Goal: Submit feedback/report problem

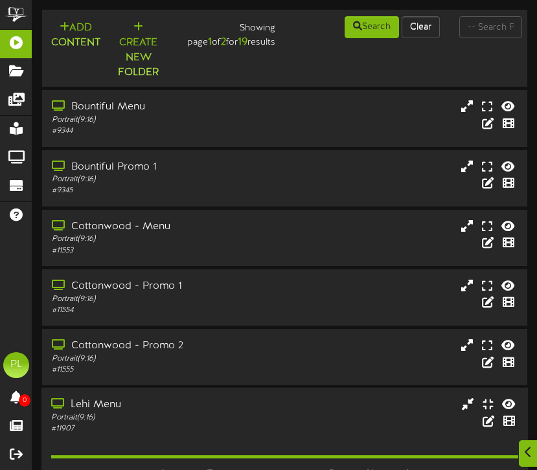
scroll to position [502, 0]
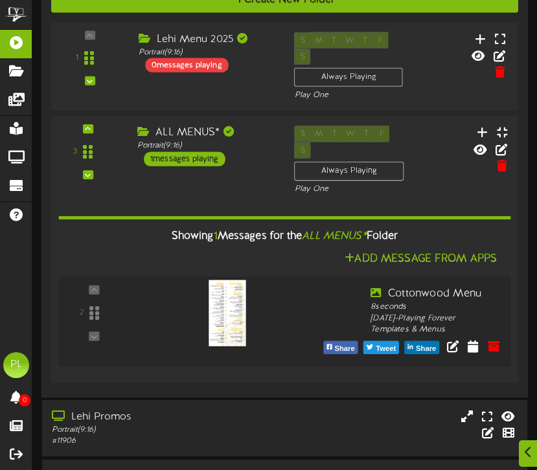
click at [271, 295] on div at bounding box center [226, 300] width 152 height 66
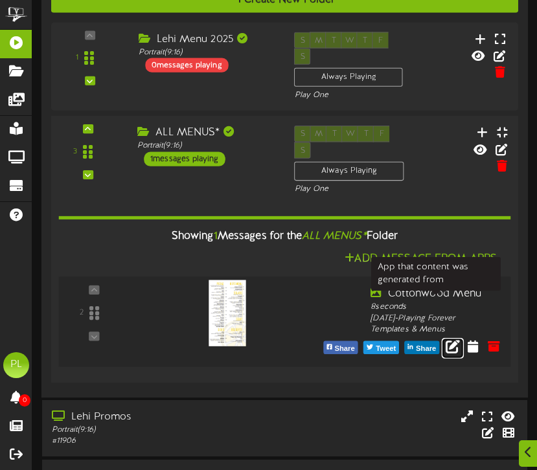
click at [457, 339] on icon at bounding box center [453, 346] width 14 height 14
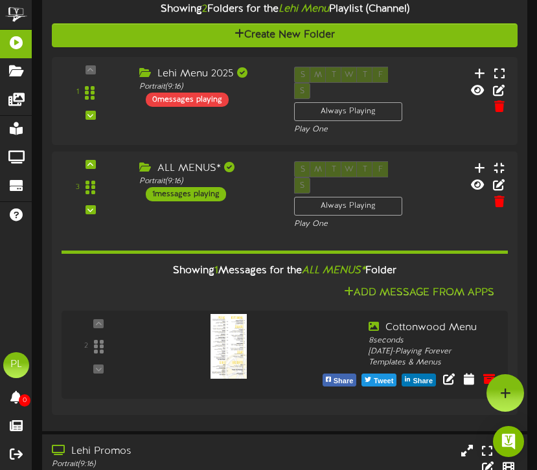
scroll to position [465, 0]
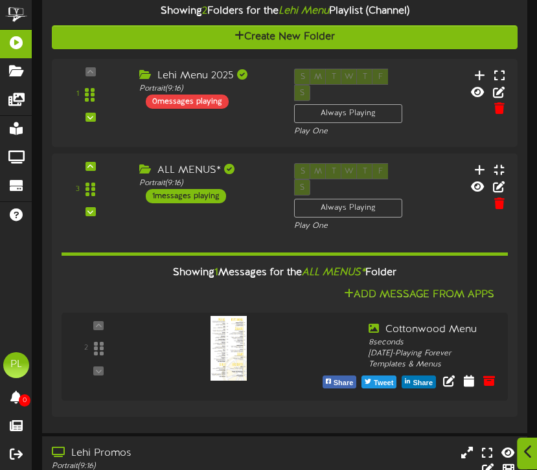
click at [530, 458] on icon at bounding box center [528, 452] width 8 height 14
click at [514, 452] on div "Open Intercom Messenger" at bounding box center [509, 442] width 34 height 34
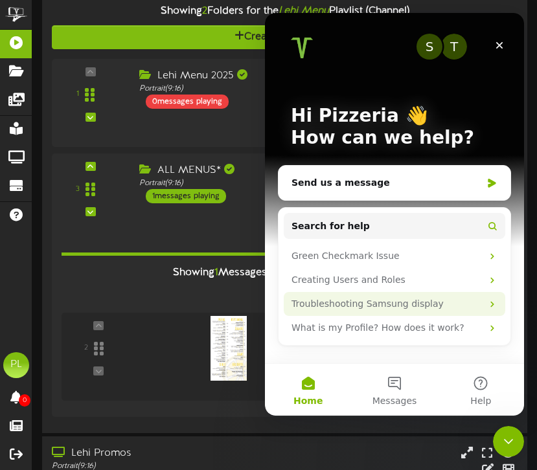
scroll to position [0, 0]
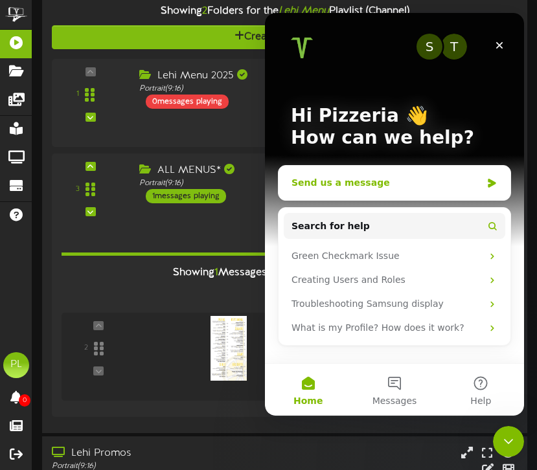
click at [366, 183] on div "Send us a message" at bounding box center [387, 183] width 190 height 14
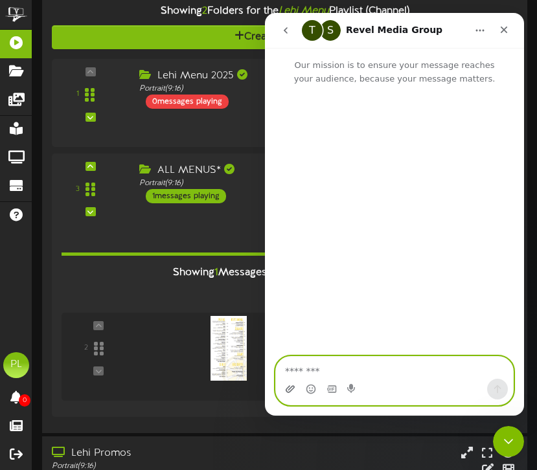
click at [291, 389] on icon "Upload attachment" at bounding box center [290, 389] width 10 height 10
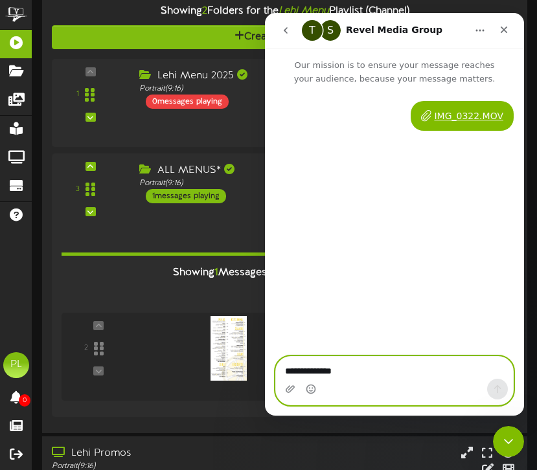
type textarea "**********"
click at [375, 385] on div "Intercom messenger" at bounding box center [394, 389] width 237 height 21
click at [398, 375] on textarea "**********" at bounding box center [394, 368] width 237 height 22
click at [388, 321] on div "IMG_0322.MOV • Just now" at bounding box center [394, 222] width 259 height 273
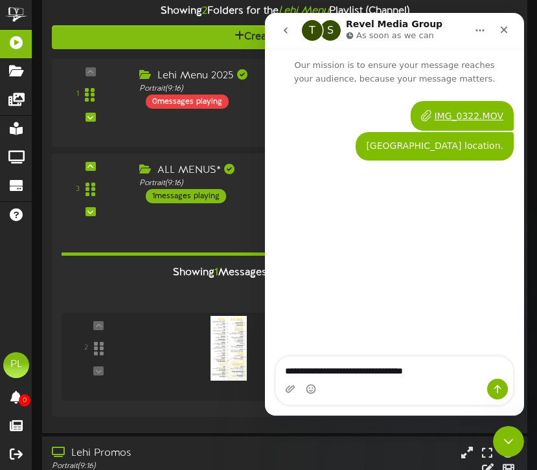
type textarea "**********"
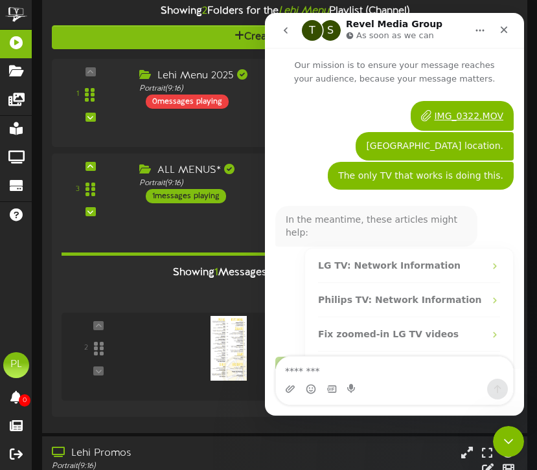
scroll to position [21, 0]
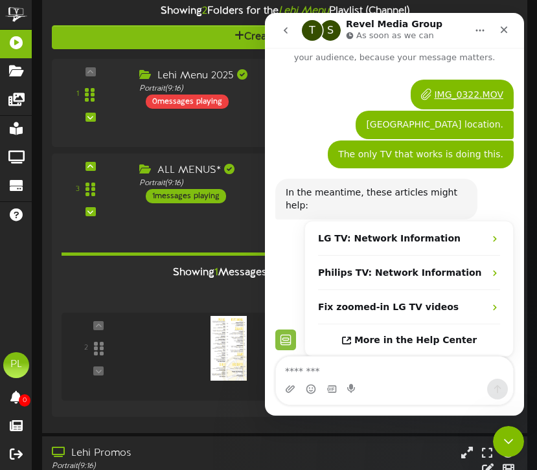
click at [306, 368] on textarea "Message…" at bounding box center [394, 368] width 237 height 22
click at [511, 28] on div "Close" at bounding box center [503, 29] width 23 height 23
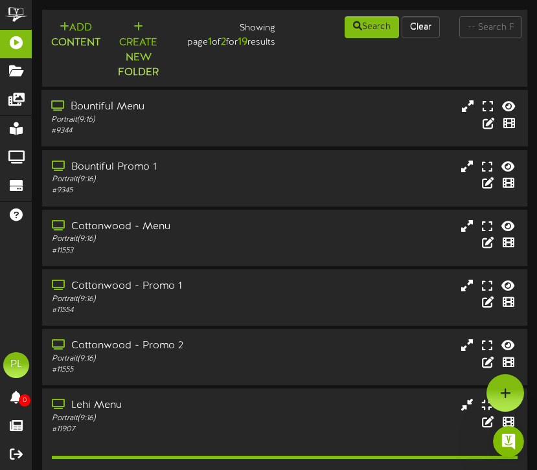
scroll to position [0, 0]
click at [505, 439] on icon "Open Intercom Messenger" at bounding box center [506, 440] width 21 height 21
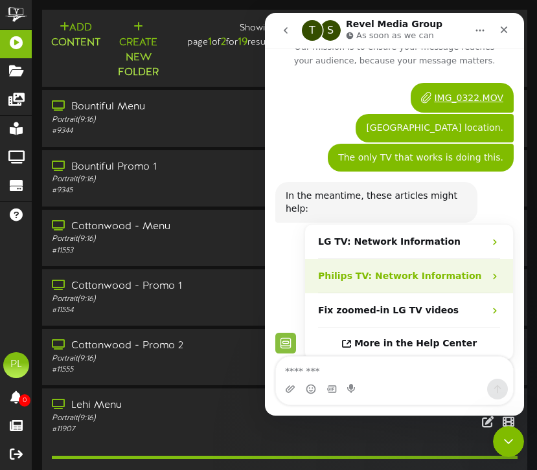
scroll to position [21, 0]
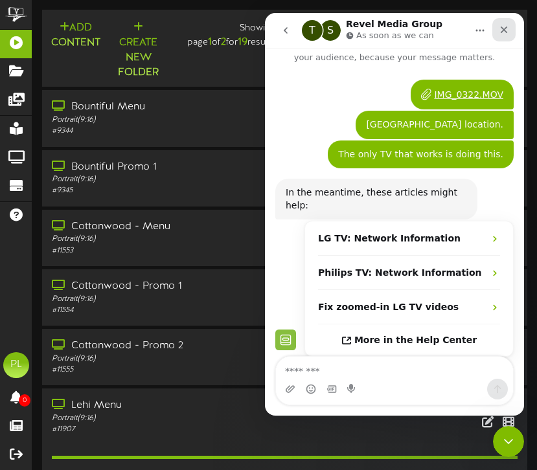
click at [506, 31] on icon "Close" at bounding box center [504, 30] width 7 height 7
